Goal: Information Seeking & Learning: Learn about a topic

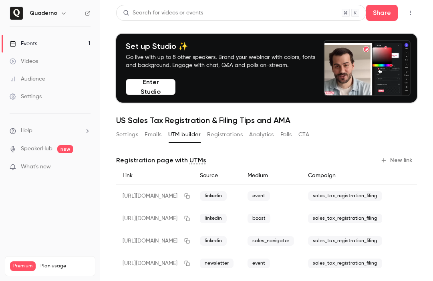
click at [43, 38] on link "Events 1" at bounding box center [50, 44] width 100 height 18
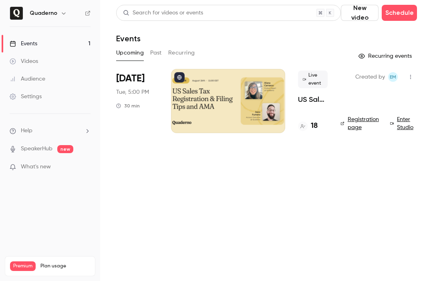
click at [48, 16] on h6 "Quaderno" at bounding box center [44, 13] width 28 height 8
click at [55, 12] on h6 "Quaderno" at bounding box center [44, 13] width 28 height 8
click at [63, 14] on icon "button" at bounding box center [64, 13] width 4 height 2
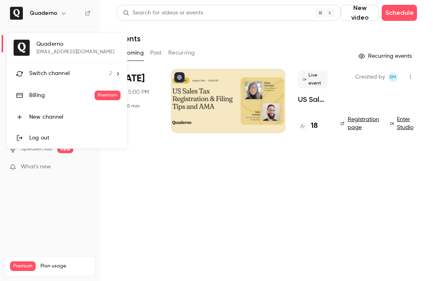
click at [75, 74] on div "Switch channel 2" at bounding box center [70, 73] width 82 height 8
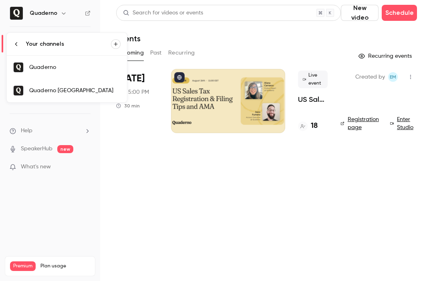
click at [78, 90] on div "Quaderno [GEOGRAPHIC_DATA]" at bounding box center [74, 90] width 91 height 8
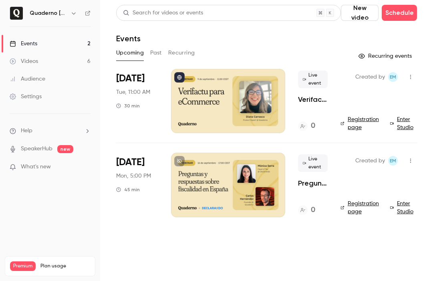
click at [217, 95] on div at bounding box center [228, 101] width 114 height 64
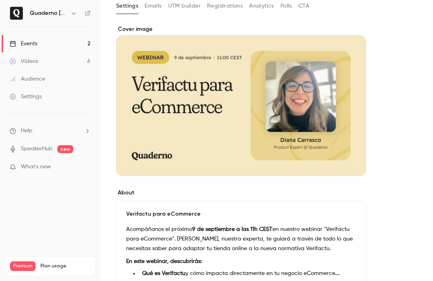
scroll to position [146, 0]
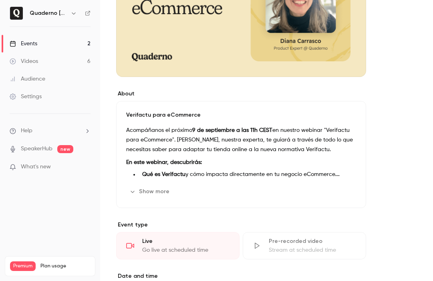
click at [155, 198] on div "Verifactu para eCommerce Acompáñanos el próximo 9 de septiembre a las 11h CEST …" at bounding box center [241, 154] width 250 height 107
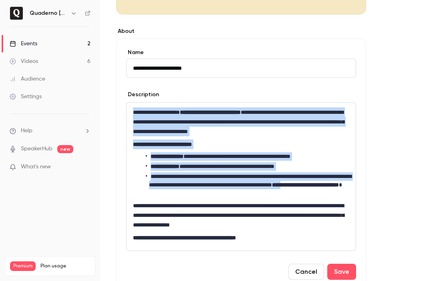
scroll to position [210, 0]
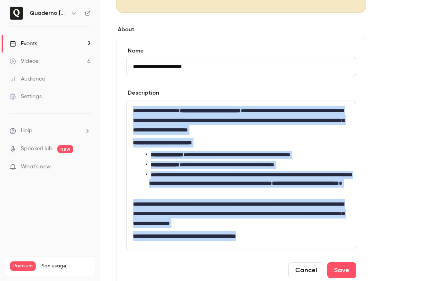
drag, startPoint x: 130, startPoint y: 173, endPoint x: 290, endPoint y: 242, distance: 174.8
click at [290, 242] on div "**********" at bounding box center [240, 175] width 229 height 148
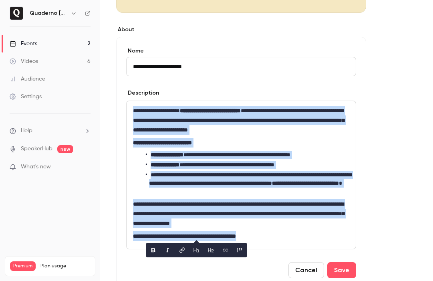
copy div "**********"
click at [48, 47] on link "Events 2" at bounding box center [50, 44] width 100 height 18
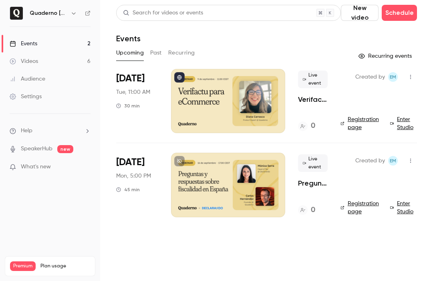
click at [153, 54] on button "Past" at bounding box center [156, 52] width 12 height 13
